Goal: Transaction & Acquisition: Purchase product/service

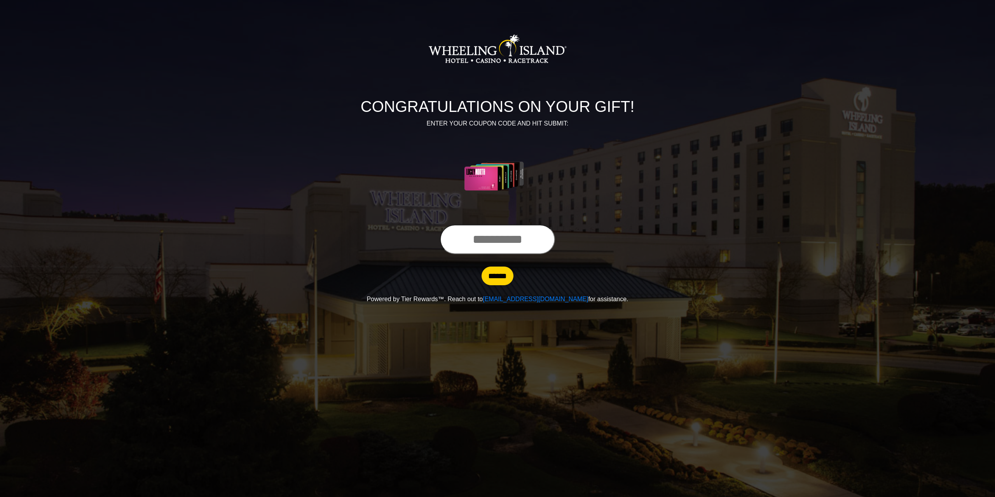
click at [443, 240] on input "text" at bounding box center [497, 240] width 115 height 30
type input "**********"
click at [491, 273] on input "******" at bounding box center [498, 276] width 32 height 19
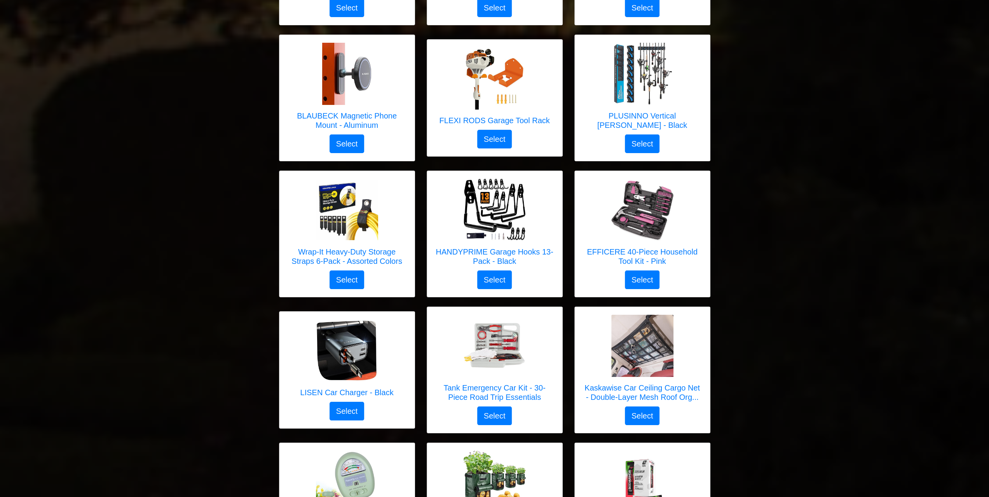
scroll to position [2877, 0]
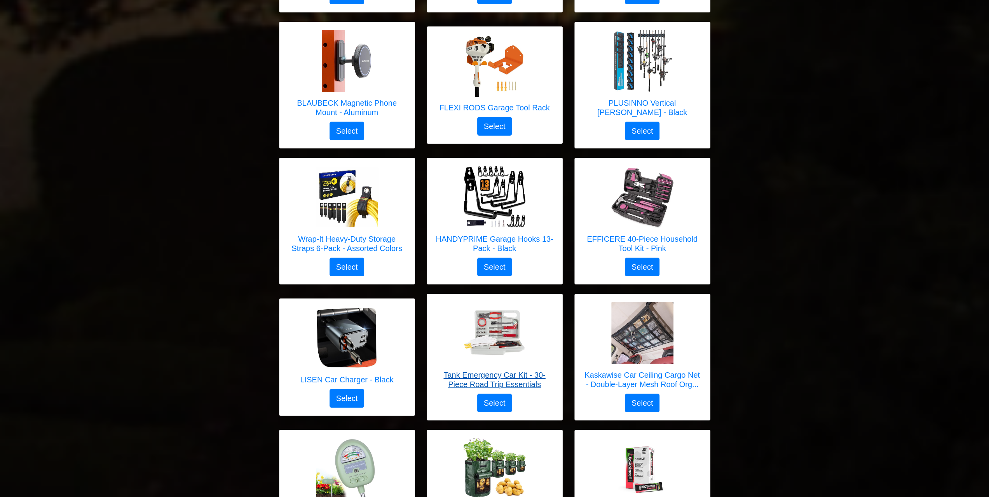
click at [481, 303] on img at bounding box center [495, 333] width 62 height 62
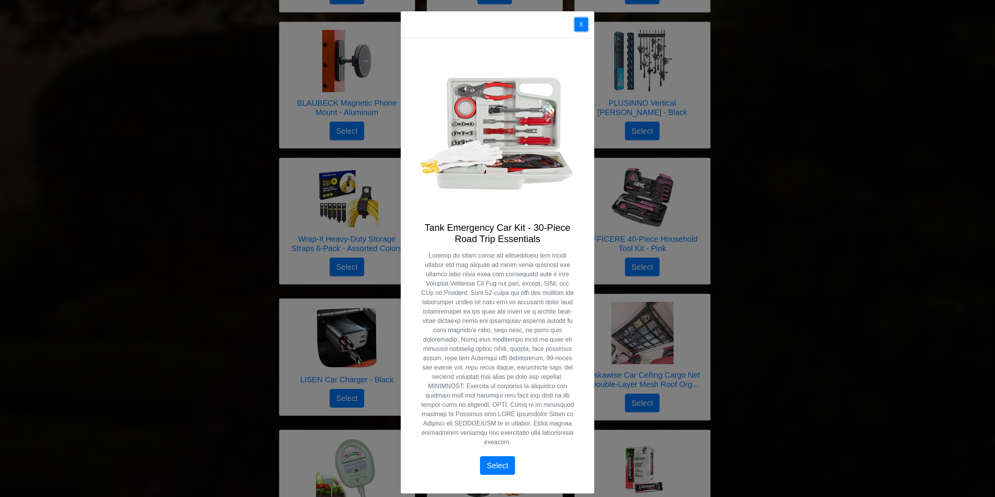
click at [578, 23] on button "X" at bounding box center [582, 24] width 14 height 14
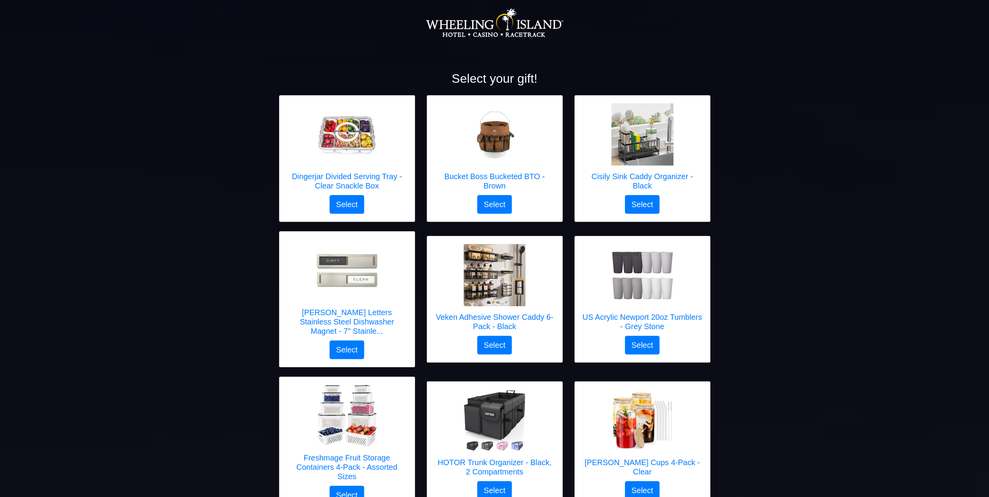
scroll to position [0, 0]
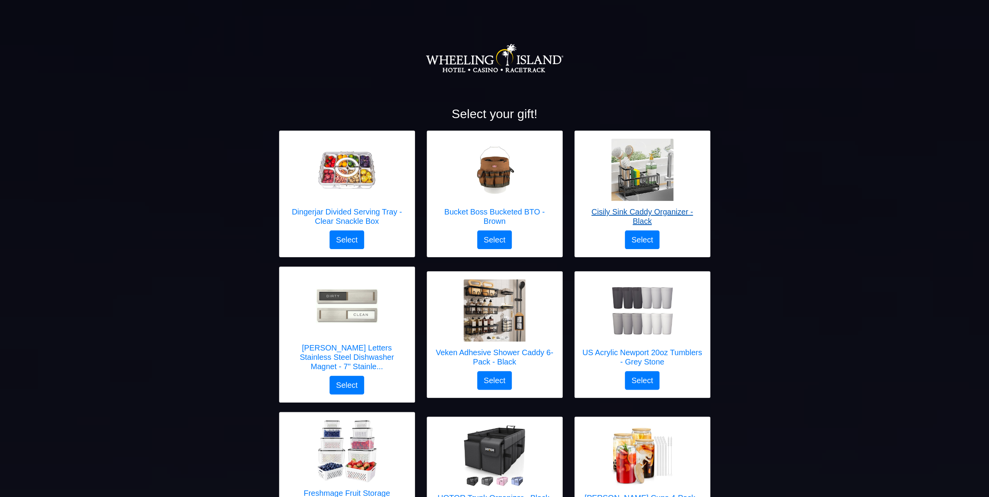
click at [653, 184] on img at bounding box center [643, 170] width 62 height 62
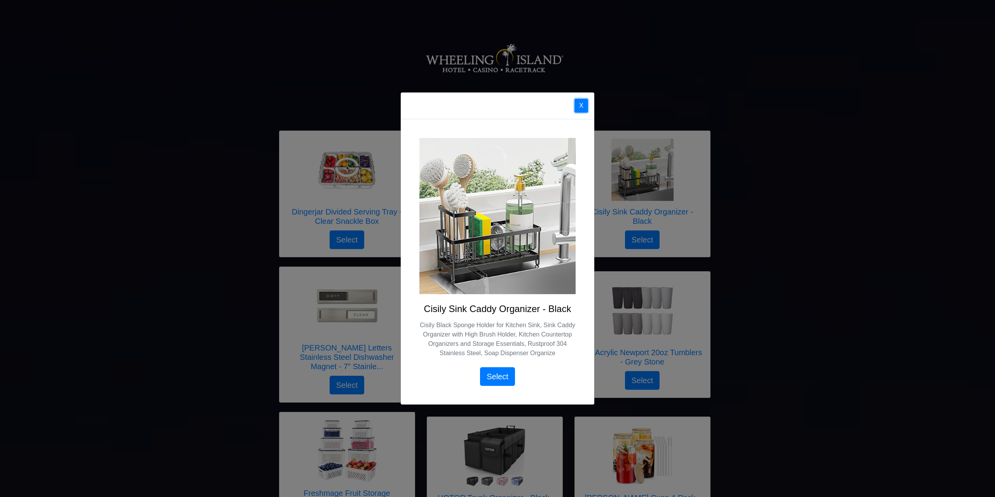
click at [584, 106] on button "X" at bounding box center [582, 106] width 14 height 14
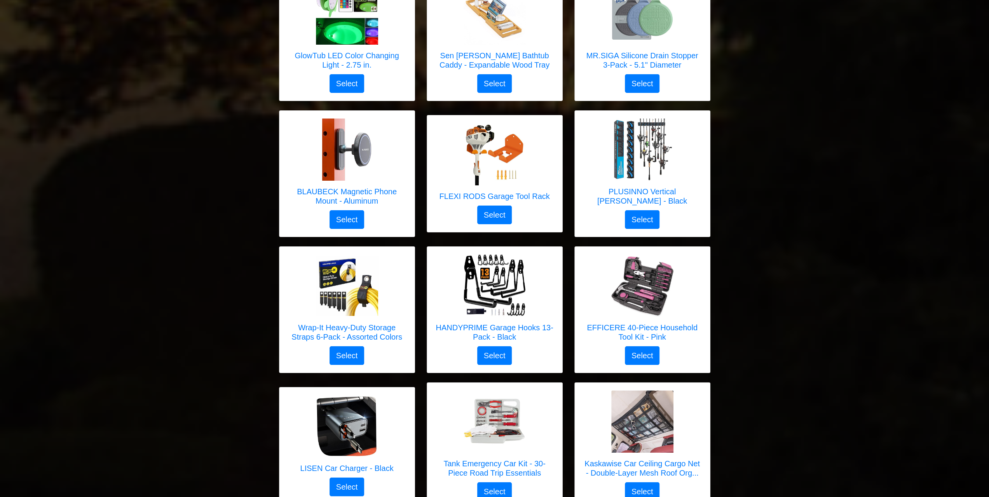
scroll to position [2799, 0]
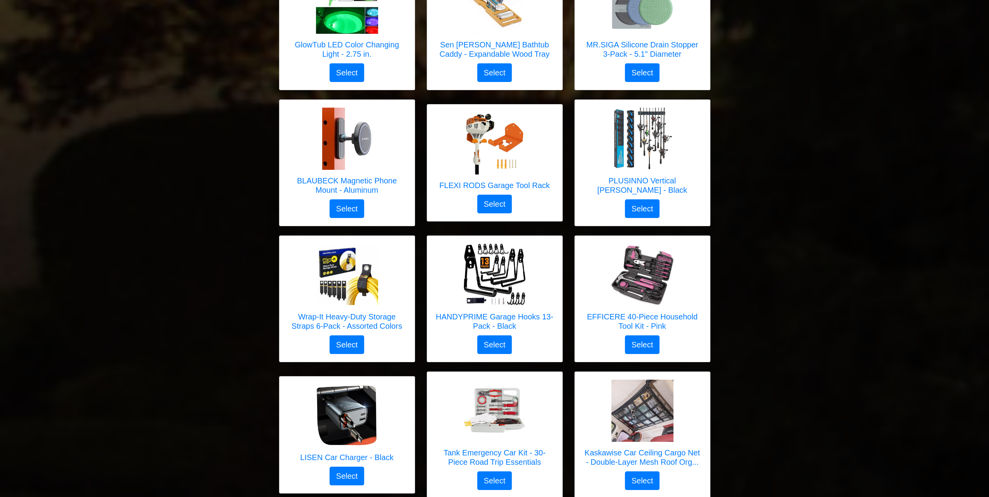
click at [466, 312] on h5 "HANDYPRIME Garage Hooks 13-Pack - Black" at bounding box center [495, 321] width 120 height 19
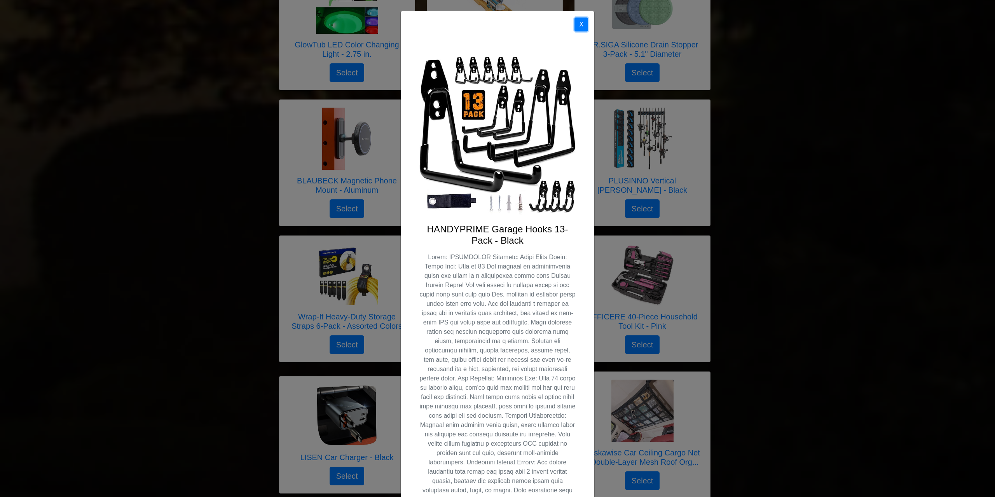
click at [582, 21] on button "X" at bounding box center [582, 24] width 14 height 14
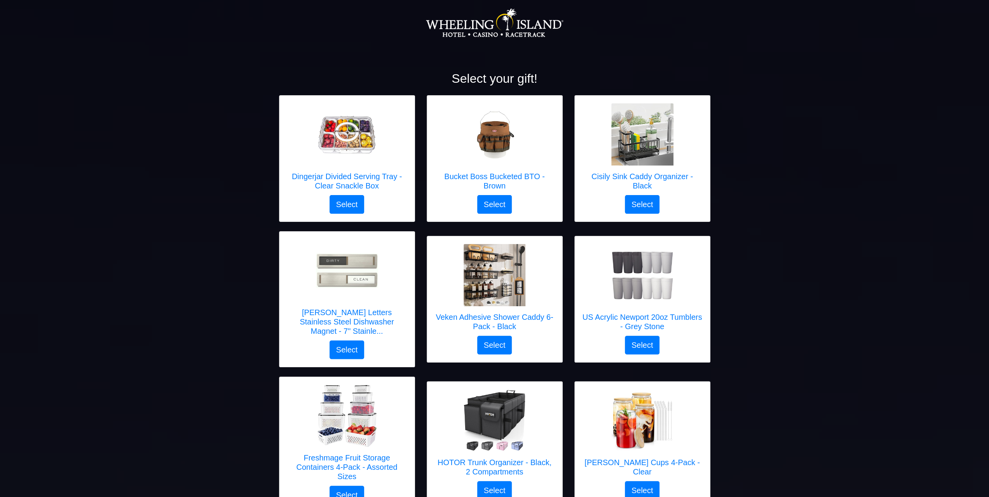
scroll to position [0, 0]
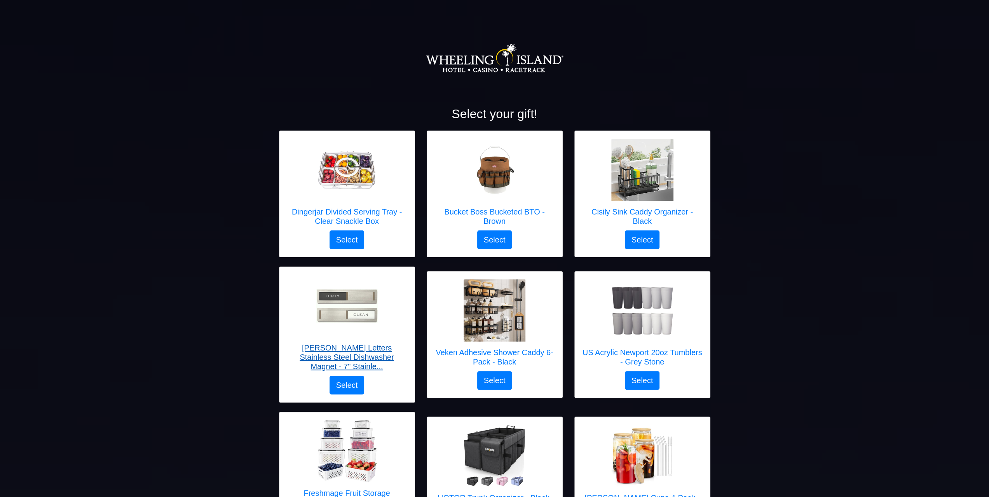
click at [358, 325] on div at bounding box center [347, 306] width 62 height 62
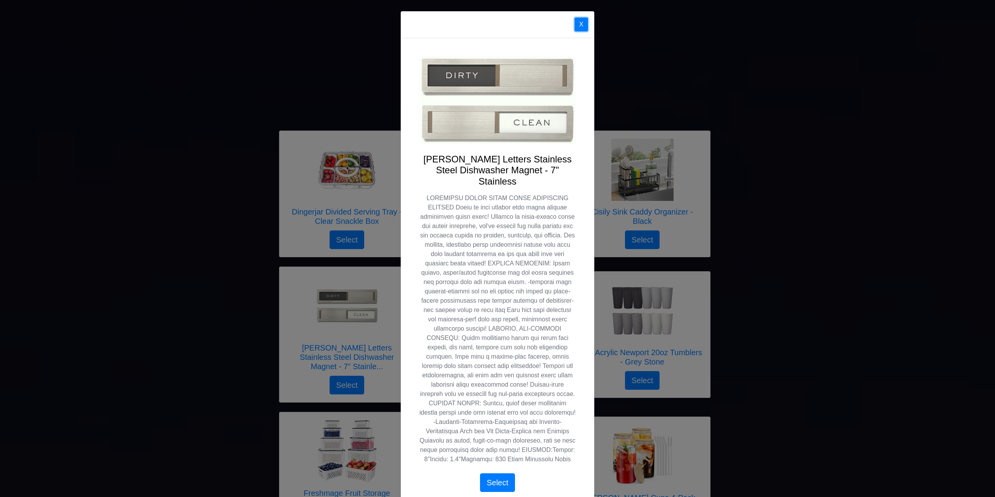
click at [576, 24] on button "X" at bounding box center [582, 24] width 14 height 14
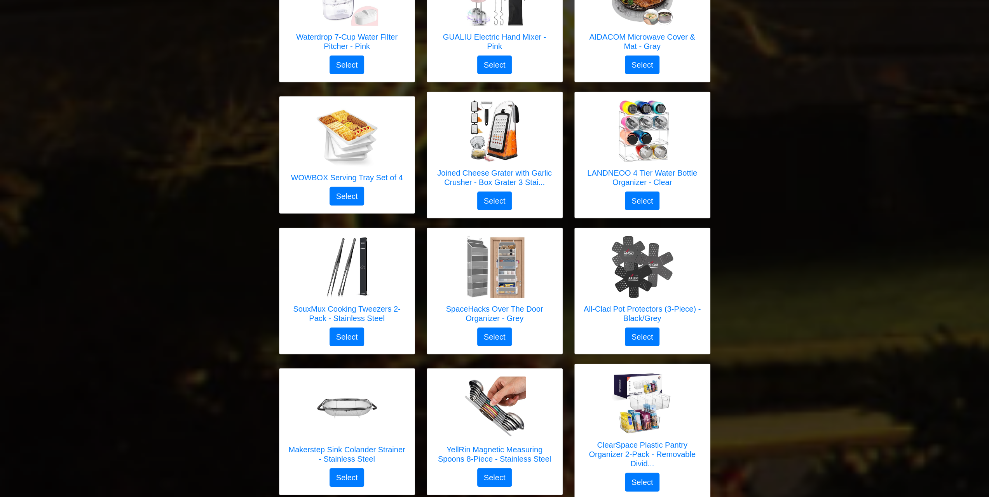
scroll to position [2138, 0]
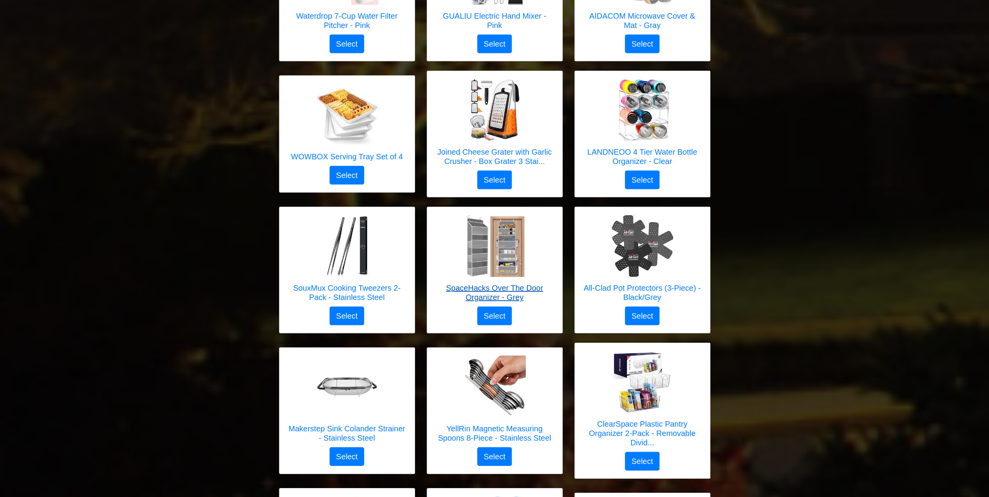
click at [465, 225] on img at bounding box center [495, 246] width 62 height 62
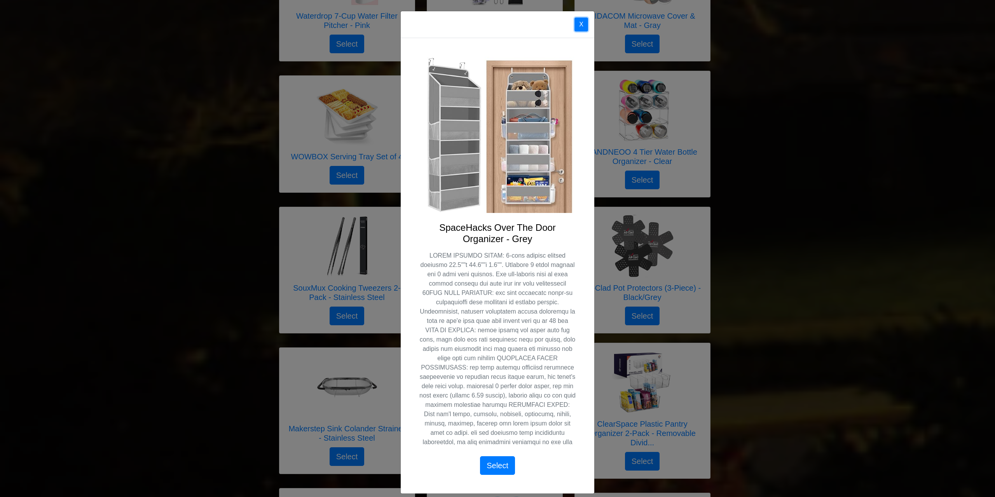
click at [580, 28] on button "X" at bounding box center [582, 24] width 14 height 14
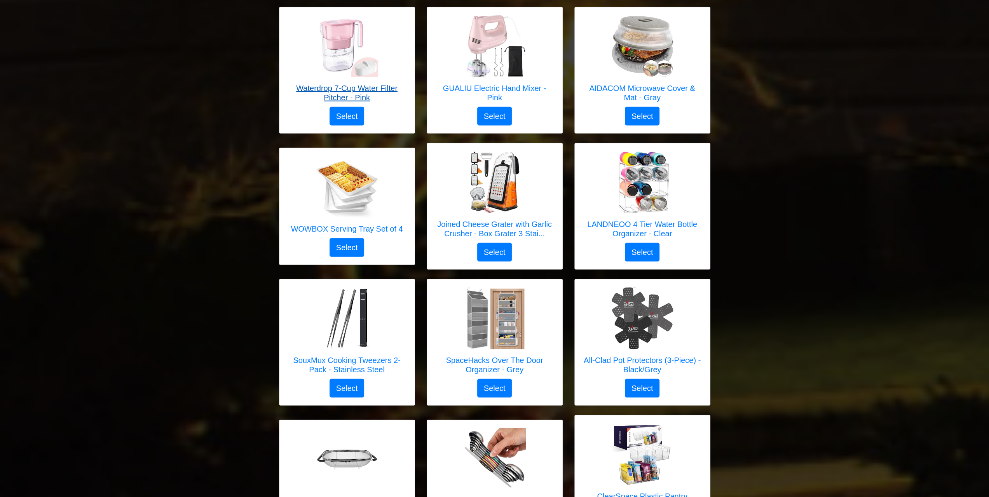
scroll to position [2060, 0]
